Goal: Find specific page/section: Find specific page/section

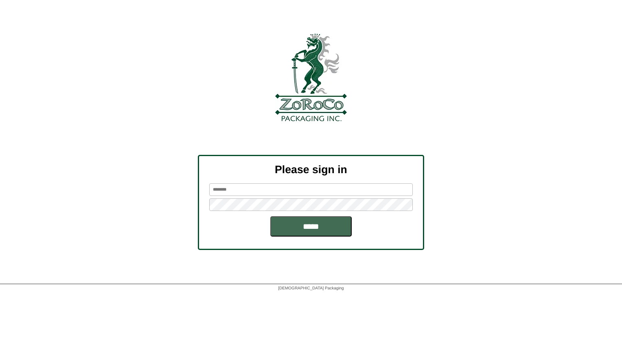
type input "*******"
click at [295, 222] on input "*****" at bounding box center [310, 227] width 81 height 20
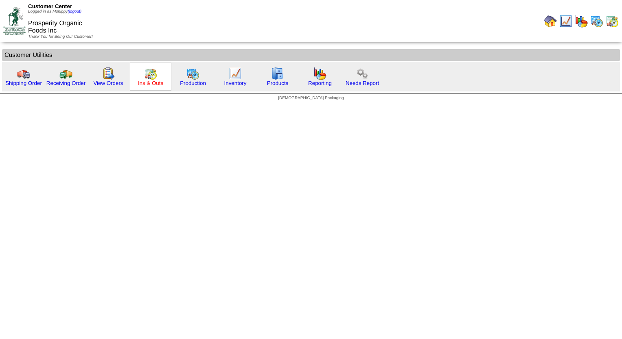
click at [144, 84] on link "Ins & Outs" at bounding box center [150, 83] width 25 height 6
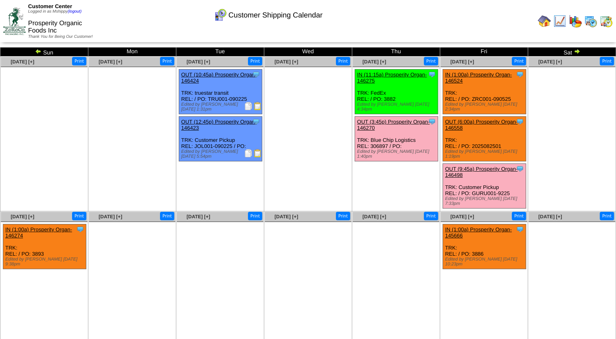
click at [344, 183] on ul at bounding box center [308, 128] width 87 height 122
